Goal: Task Accomplishment & Management: Complete application form

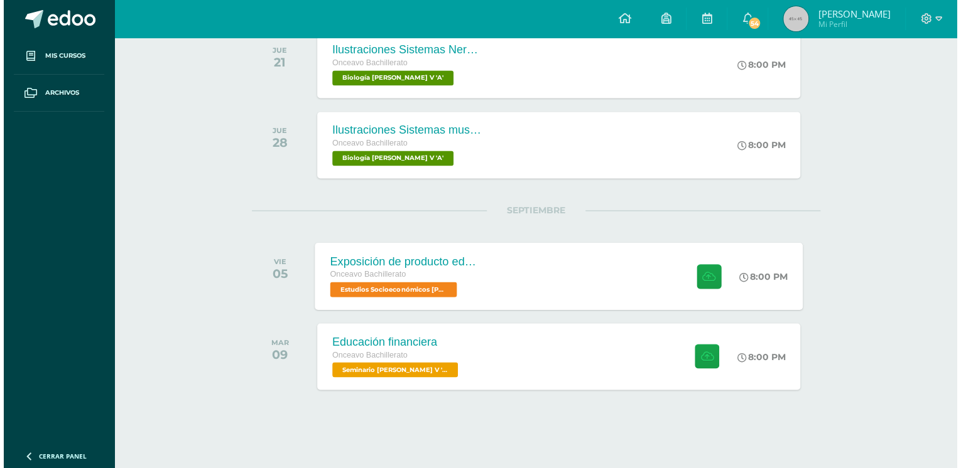
scroll to position [852, 0]
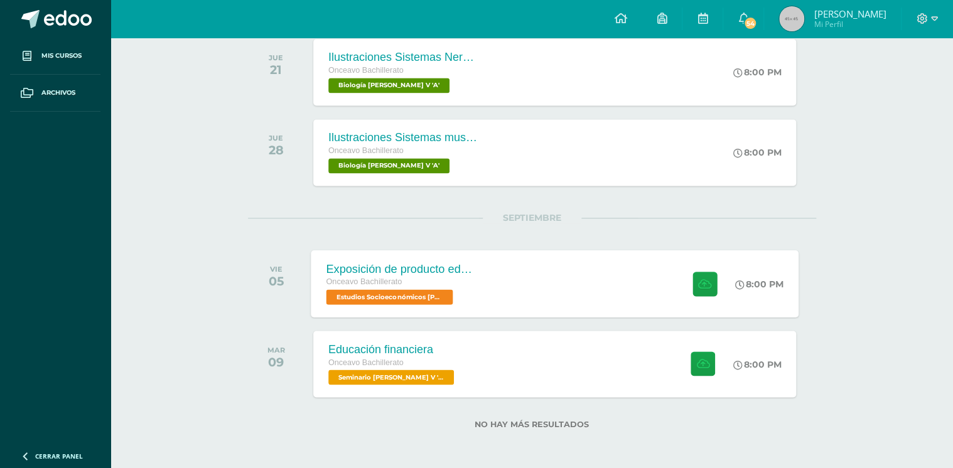
click at [453, 288] on div "Onceavo Bachillerato" at bounding box center [402, 283] width 152 height 14
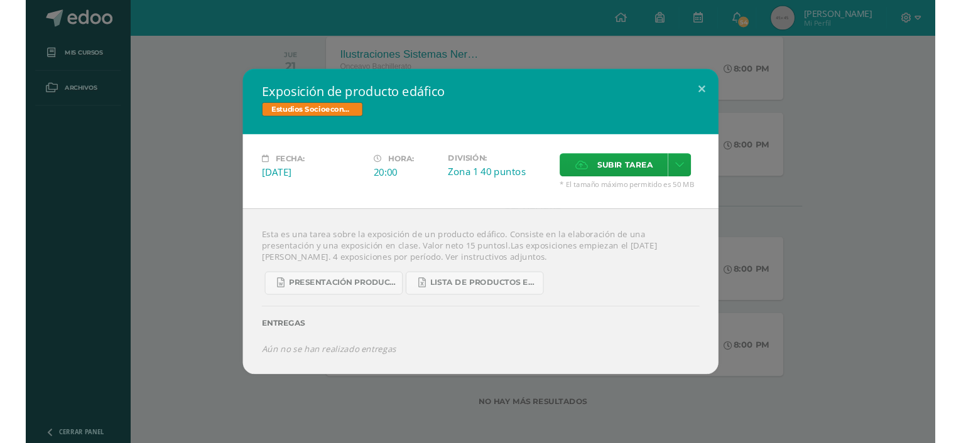
scroll to position [860, 0]
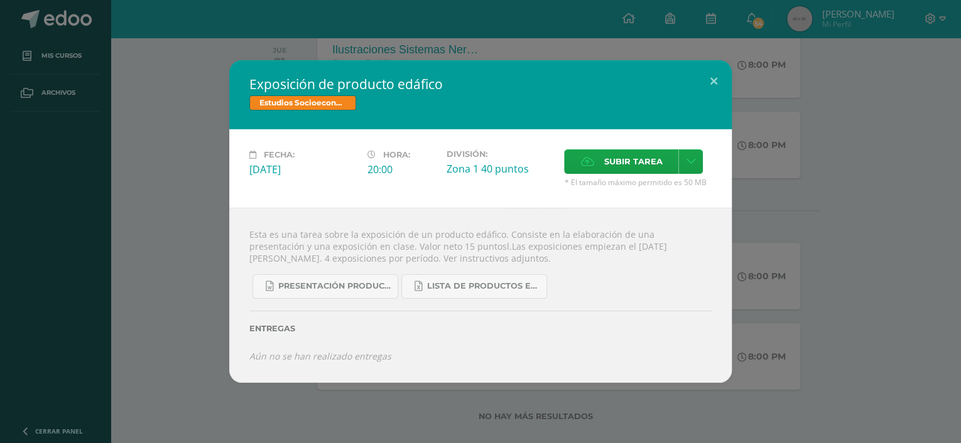
click at [313, 273] on div "Presentación producto edáfico zona 14 2025.docx LISTA DE PRODUCTOS EDÁFICOS PAR…" at bounding box center [480, 281] width 462 height 35
click at [311, 278] on link "Presentación producto edáfico zona 14 2025.docx" at bounding box center [325, 286] width 146 height 24
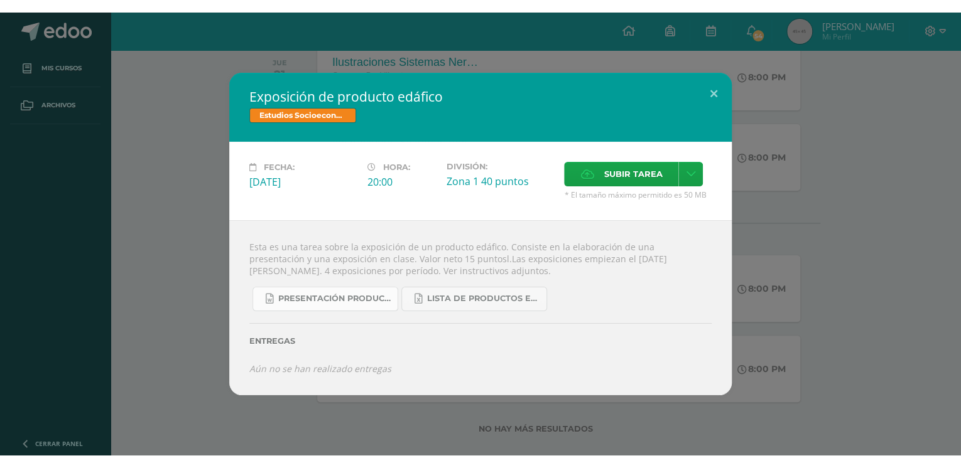
scroll to position [852, 0]
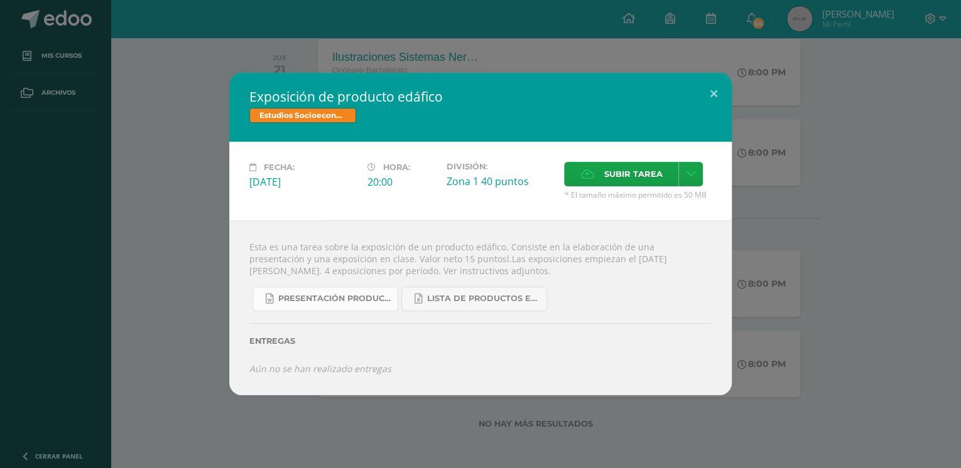
click at [301, 300] on span "Presentación producto edáfico zona 14 2025.docx" at bounding box center [334, 299] width 113 height 10
click at [610, 174] on span "Subir tarea" at bounding box center [632, 174] width 58 height 23
click at [0, 0] on input "Subir tarea" at bounding box center [0, 0] width 0 height 0
click at [686, 169] on icon at bounding box center [690, 174] width 9 height 11
click at [658, 199] on span "Subir enlace" at bounding box center [636, 202] width 53 height 12
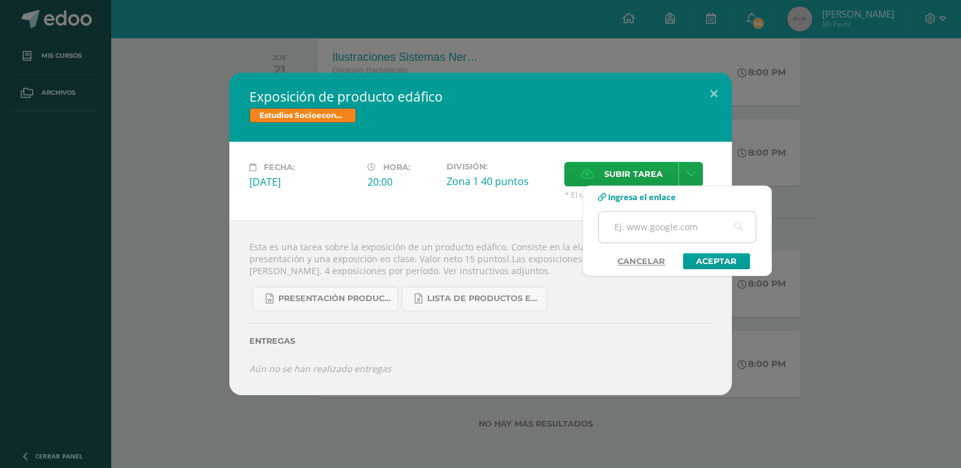
click at [643, 228] on input "text" at bounding box center [676, 227] width 157 height 31
paste input "[URL][DOMAIN_NAME]"
type input "[URL][DOMAIN_NAME]"
click at [698, 259] on link "Aceptar" at bounding box center [716, 261] width 67 height 16
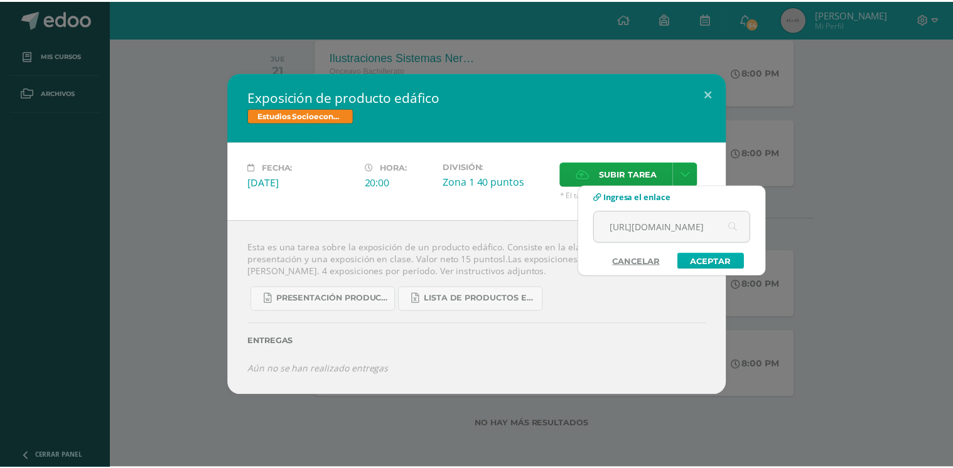
scroll to position [0, 0]
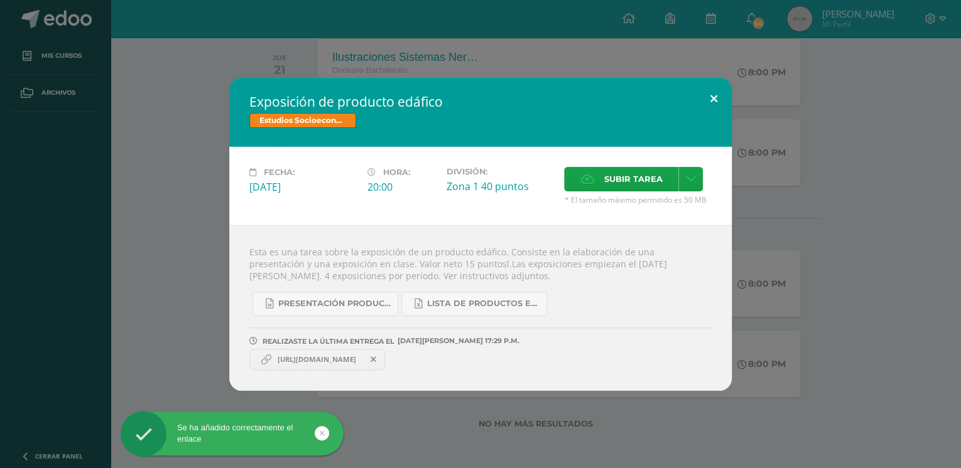
click at [713, 102] on button at bounding box center [714, 99] width 36 height 43
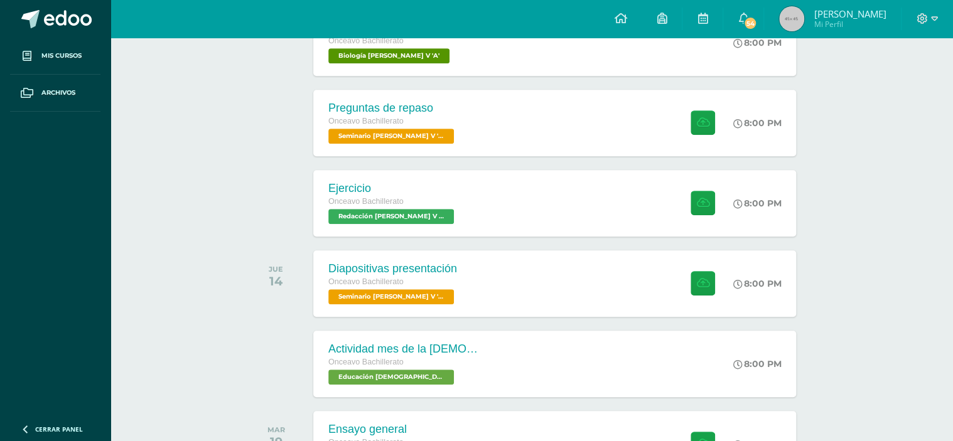
scroll to position [300, 0]
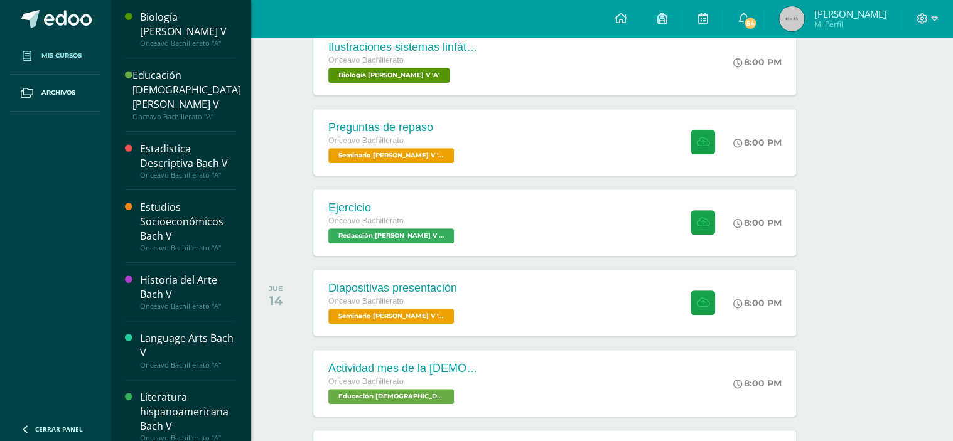
click at [63, 48] on link "Mis cursos" at bounding box center [55, 56] width 90 height 37
